Goal: Check status

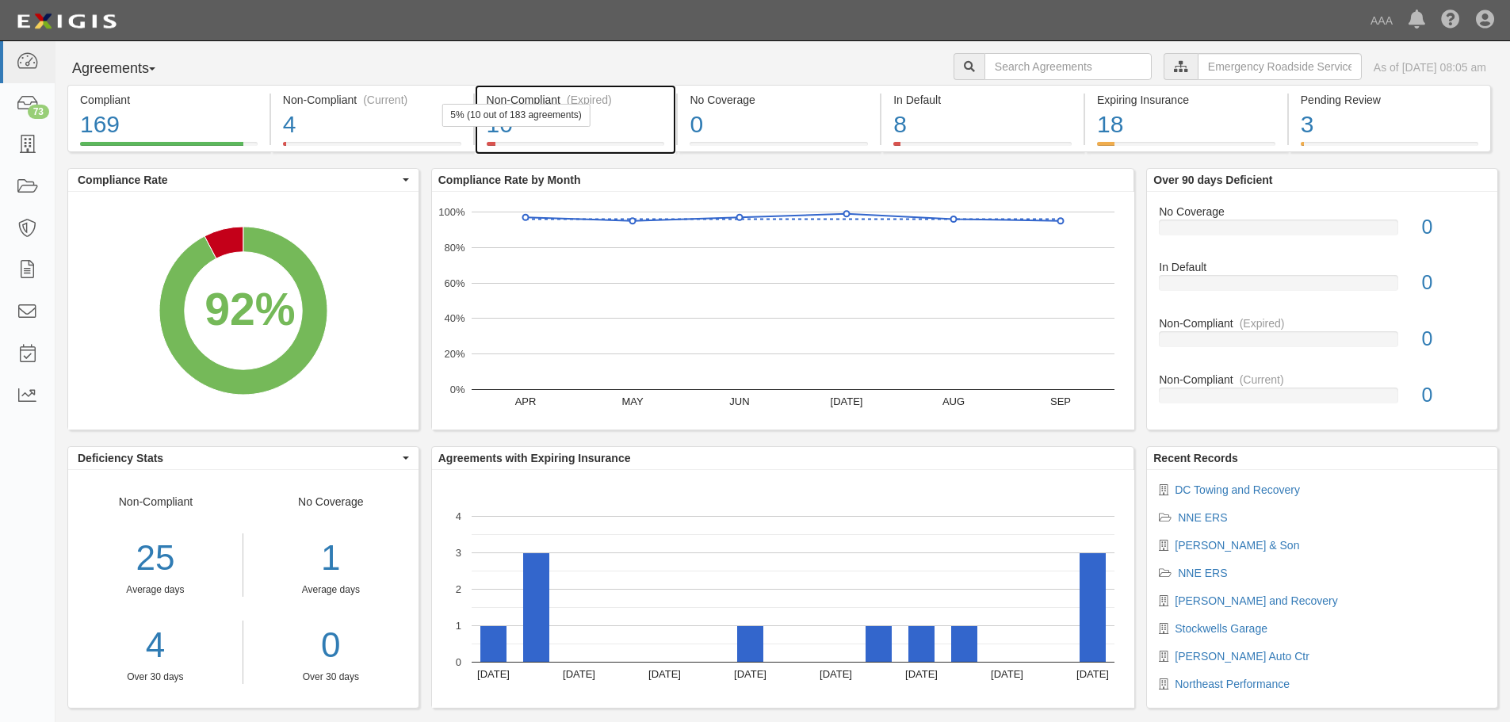
click at [588, 137] on div "10" at bounding box center [576, 125] width 178 height 34
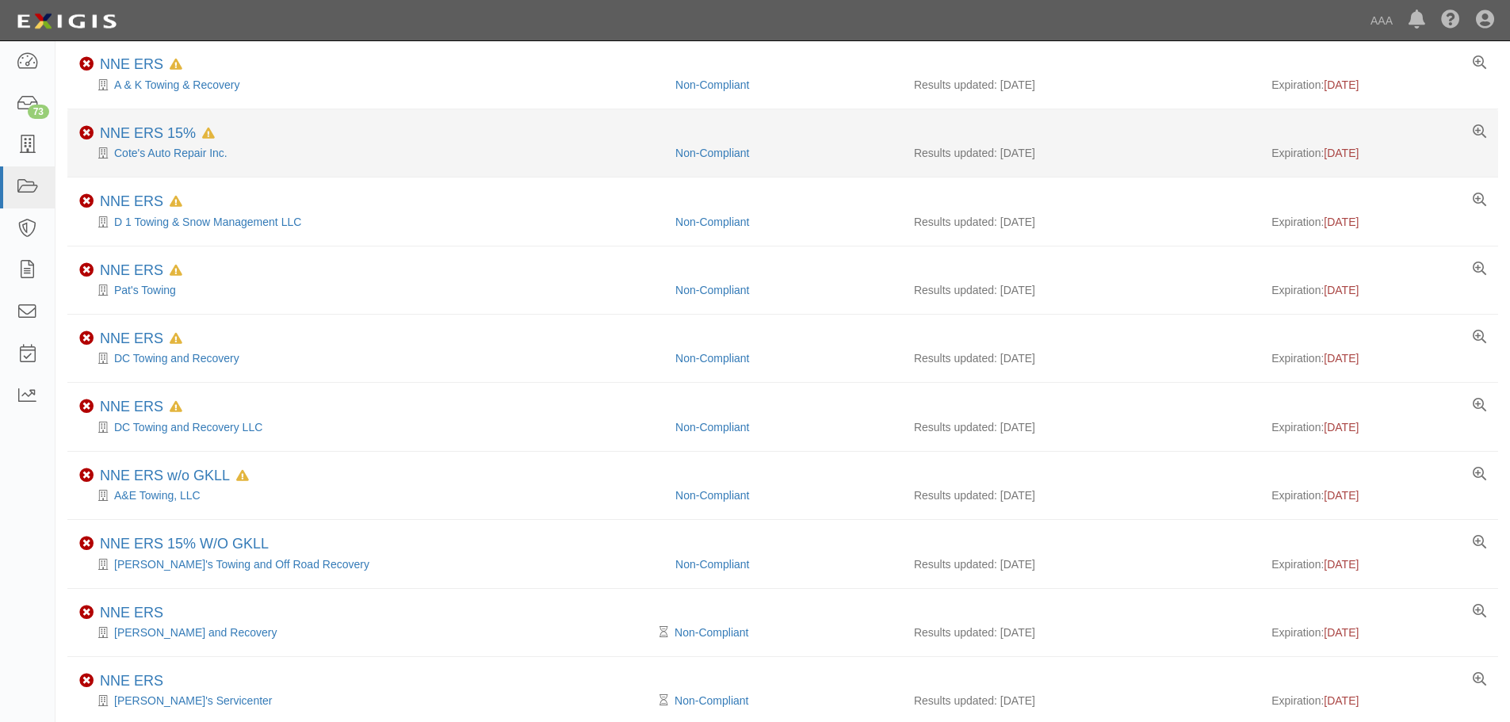
scroll to position [194, 0]
